Goal: Find specific page/section: Find specific page/section

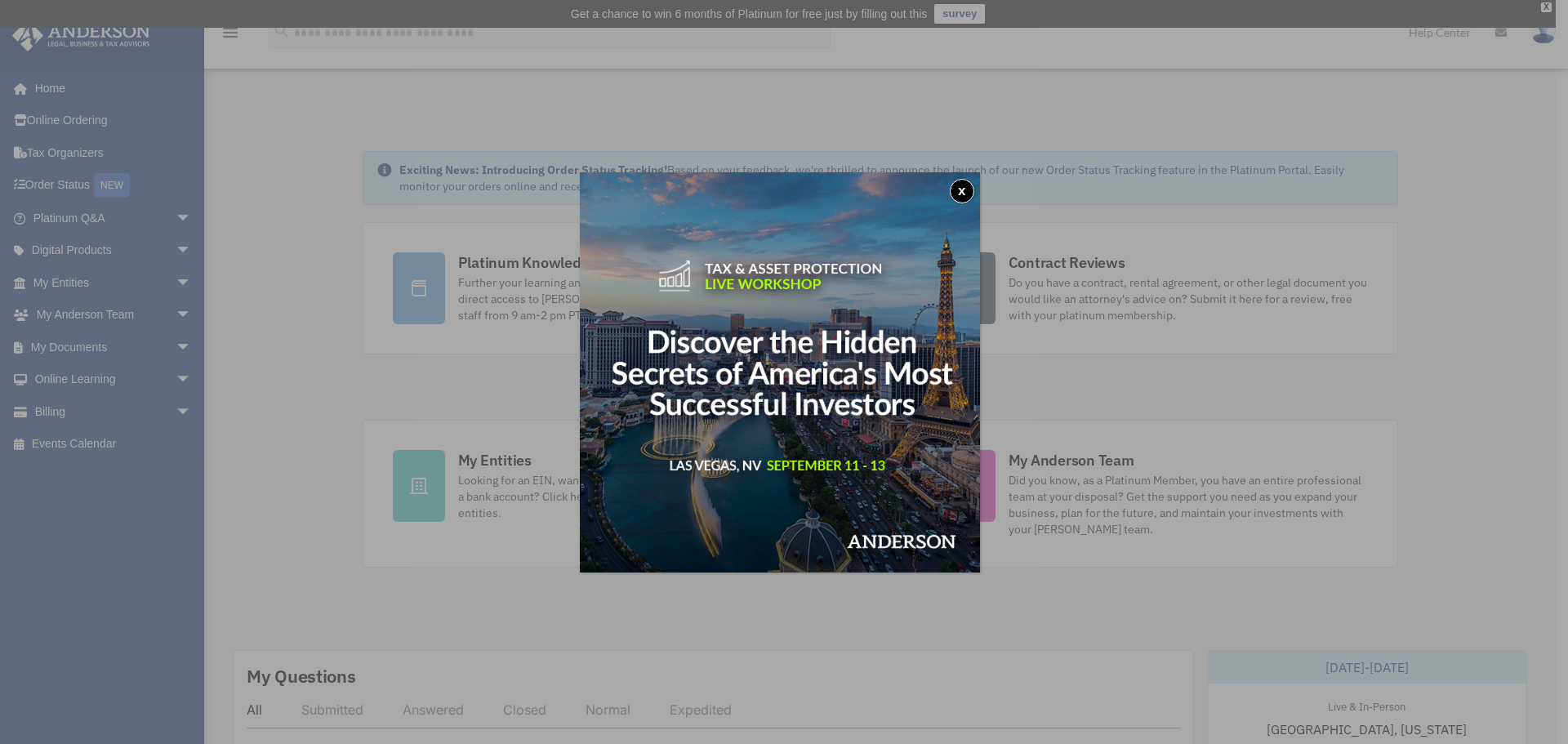
click at [974, 195] on button "x" at bounding box center [963, 191] width 25 height 25
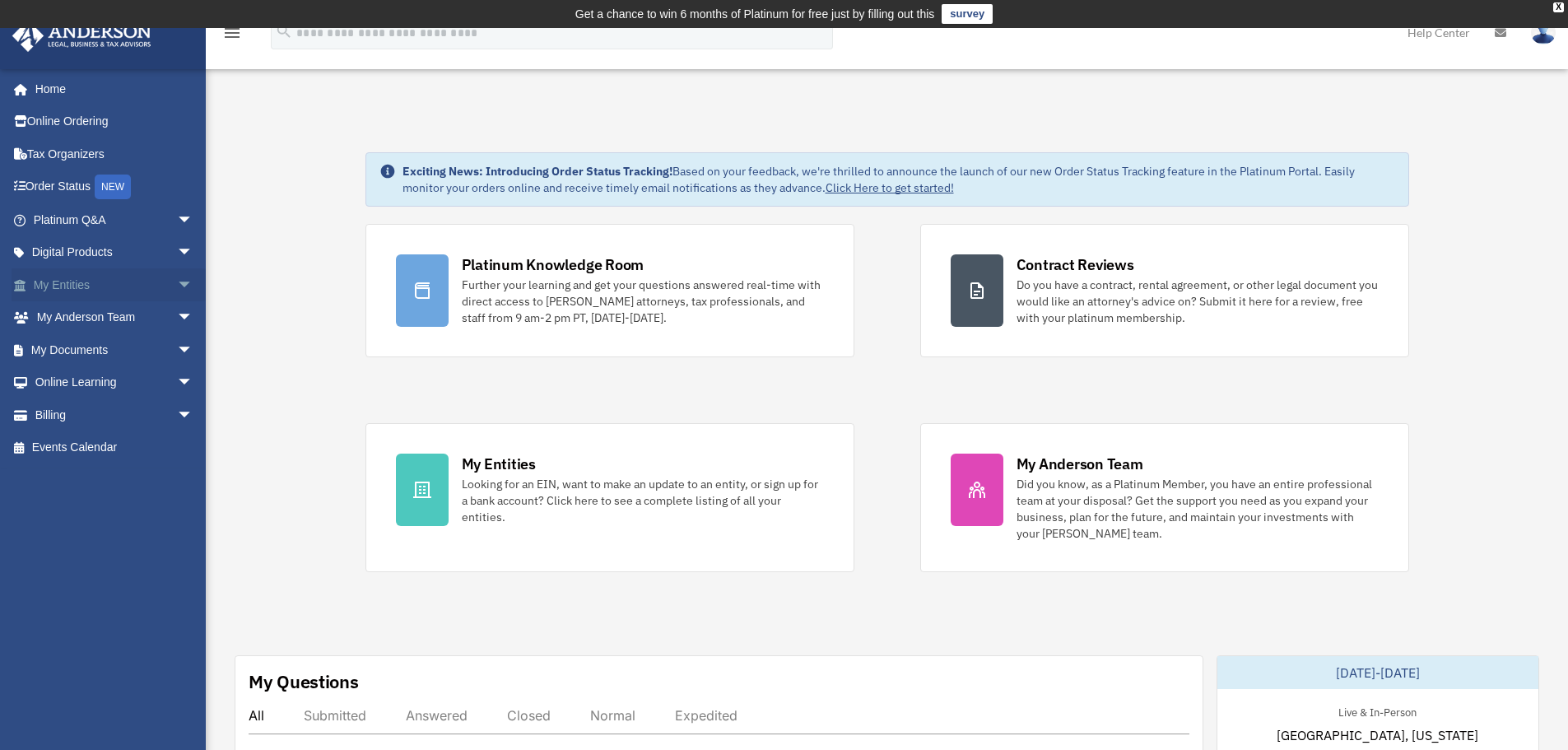
click at [63, 290] on link "My Entities arrow_drop_down" at bounding box center [115, 285] width 207 height 33
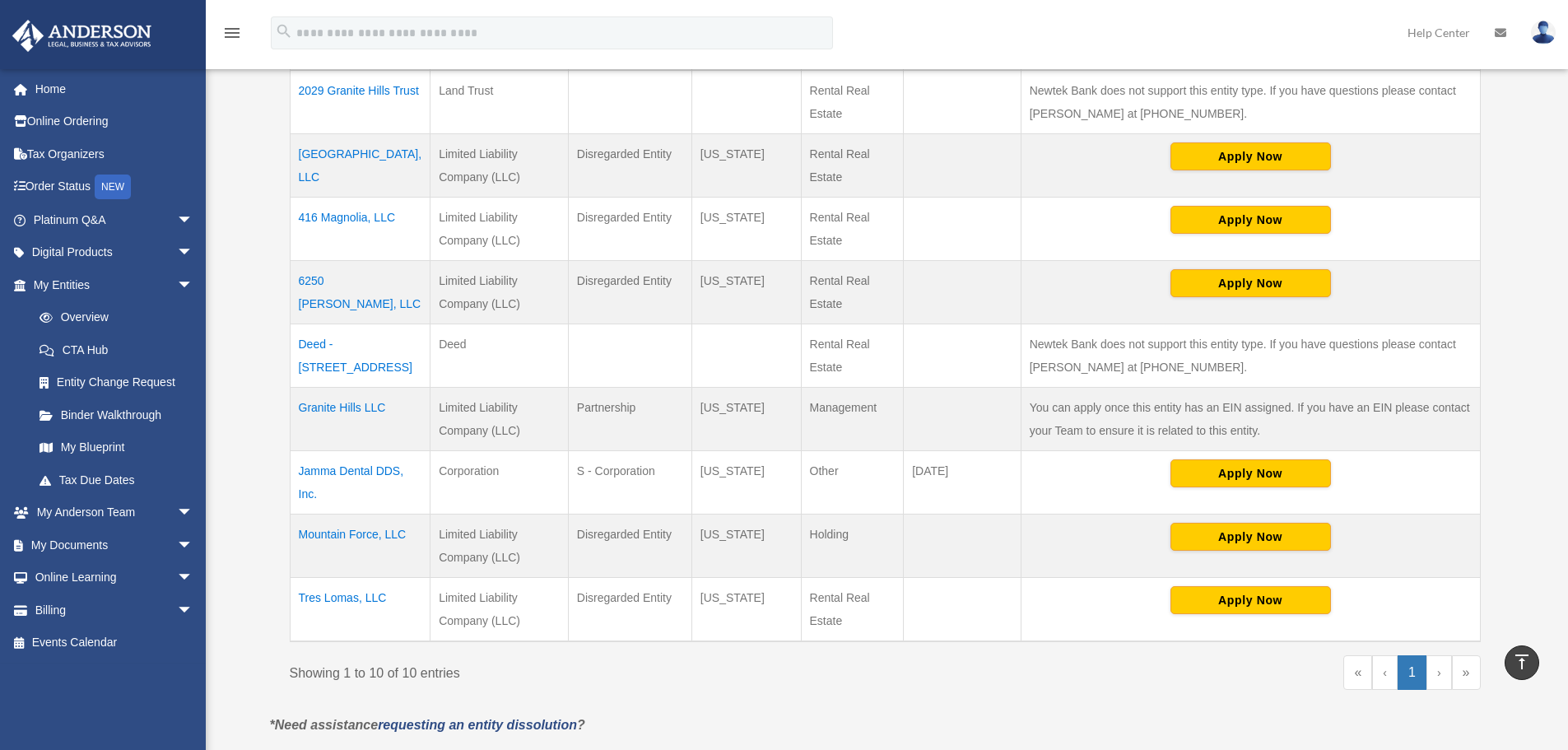
scroll to position [583, 0]
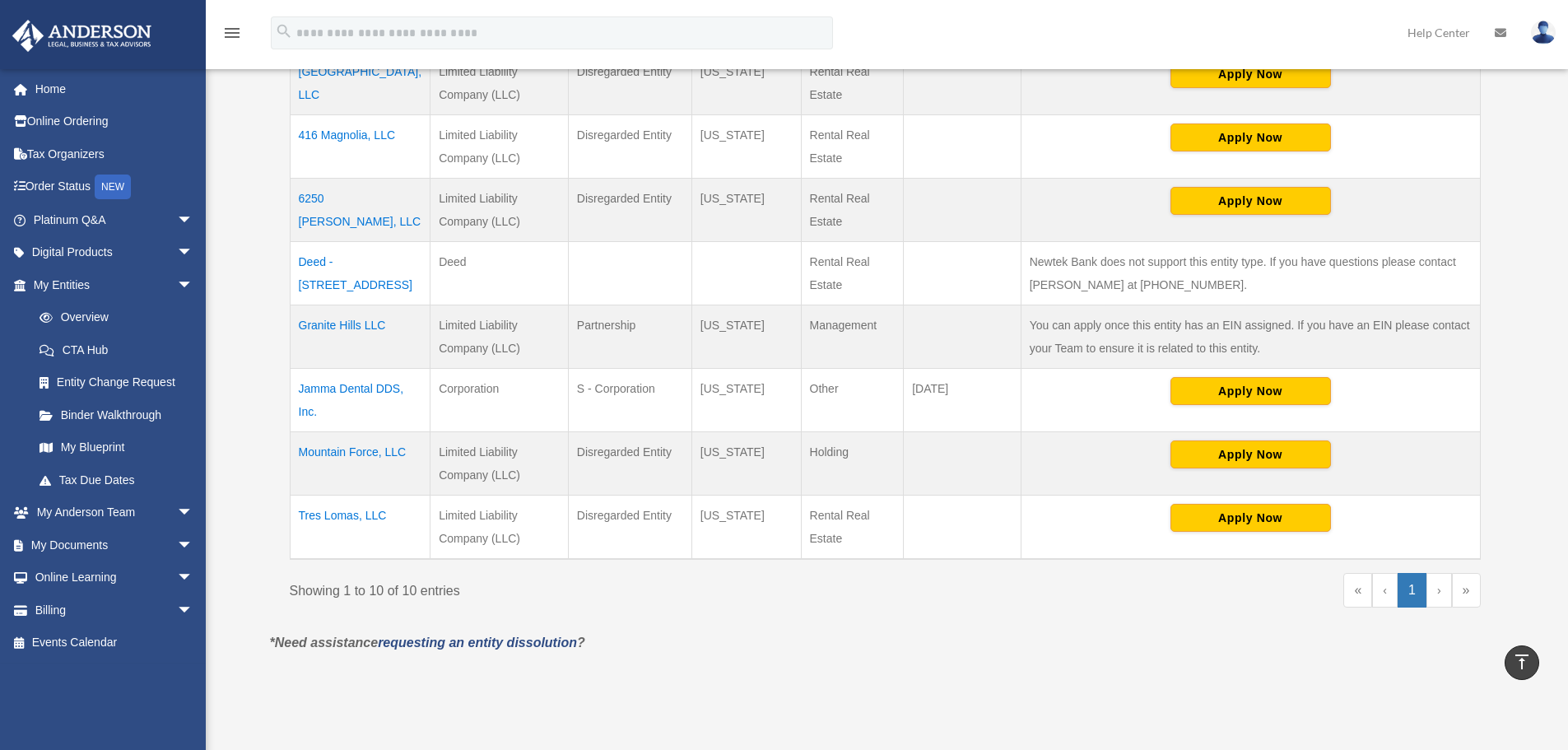
click at [340, 516] on td "Tres Lomas, LLC" at bounding box center [360, 528] width 141 height 64
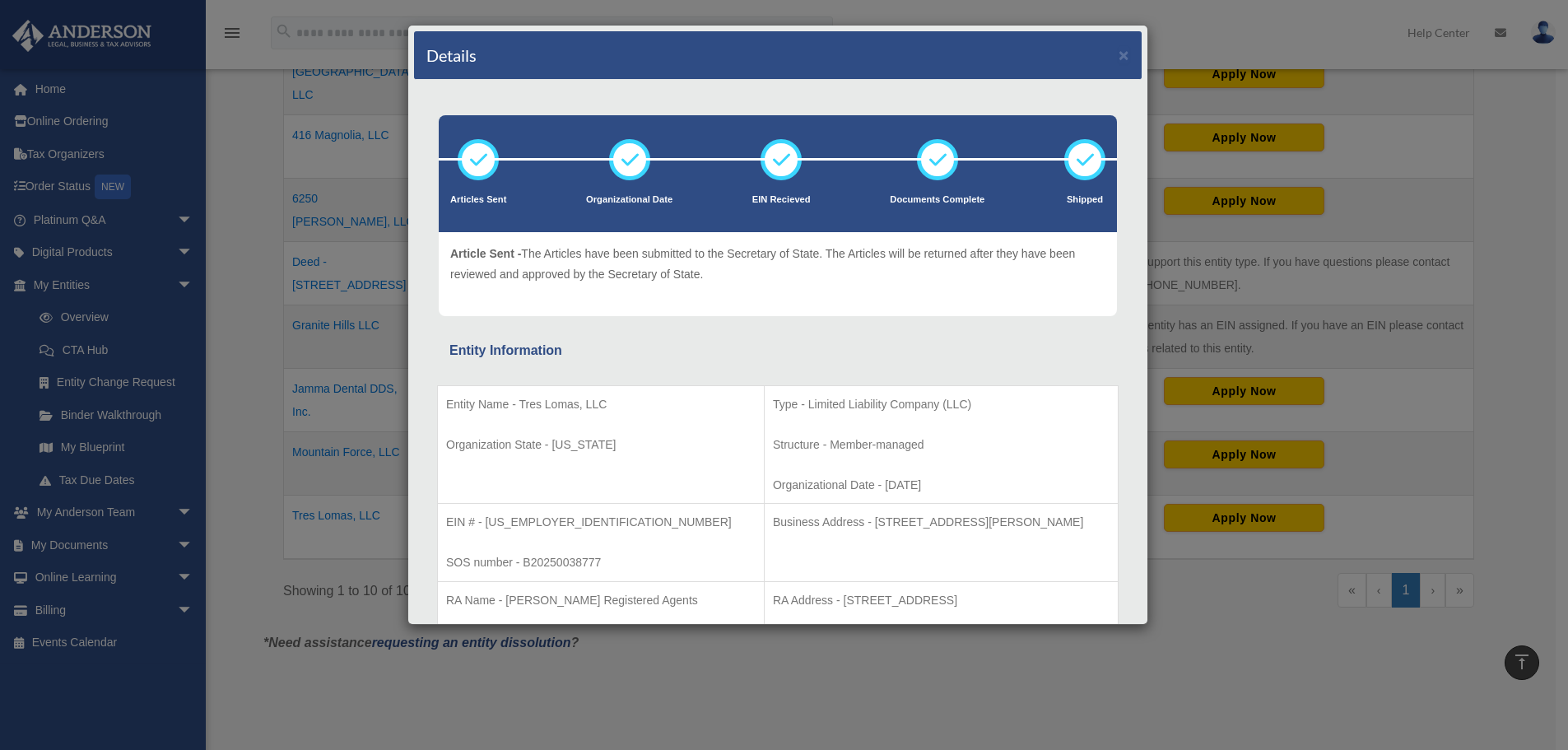
scroll to position [82, 0]
